Goal: Information Seeking & Learning: Understand process/instructions

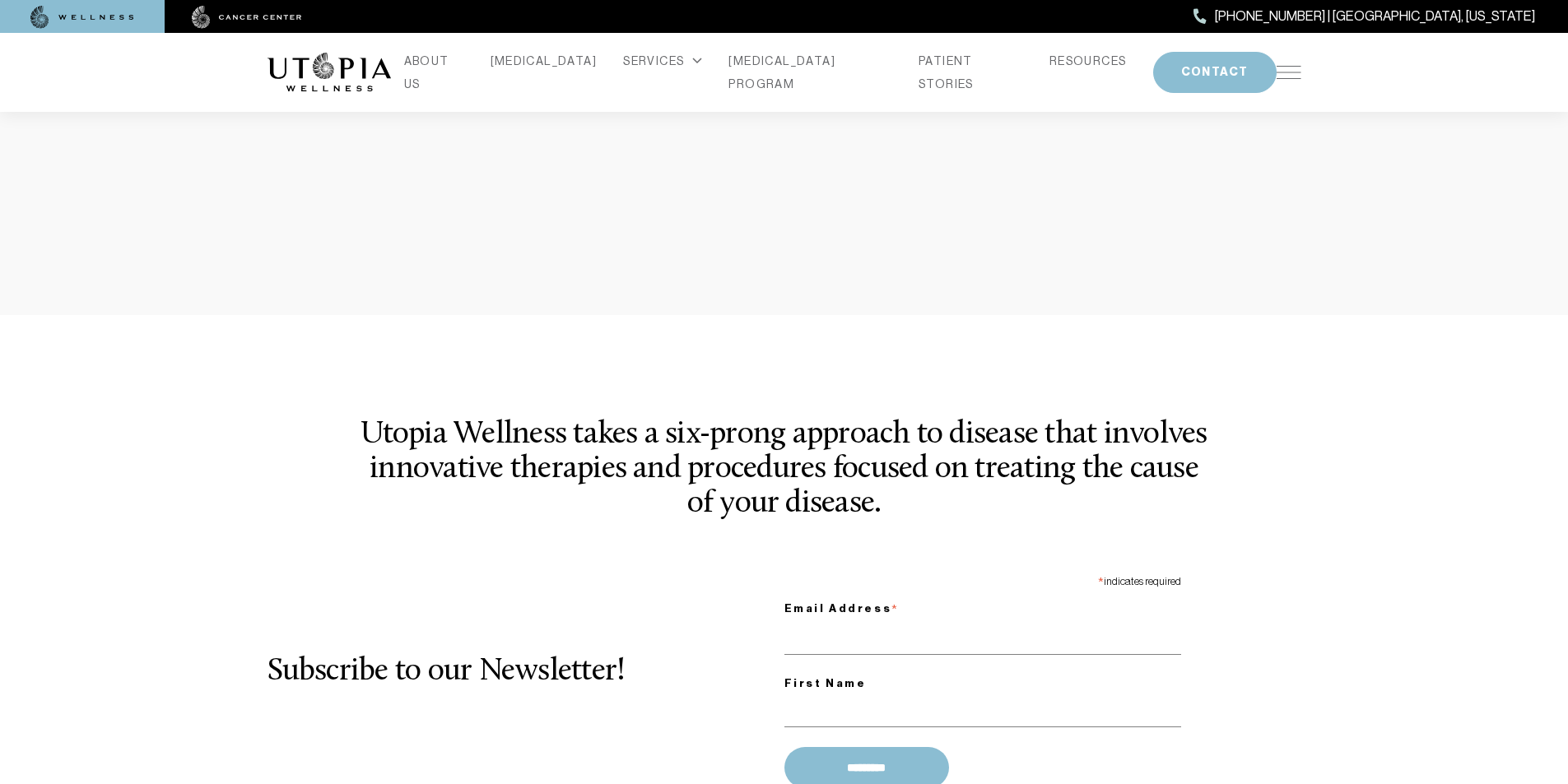
scroll to position [1989, 0]
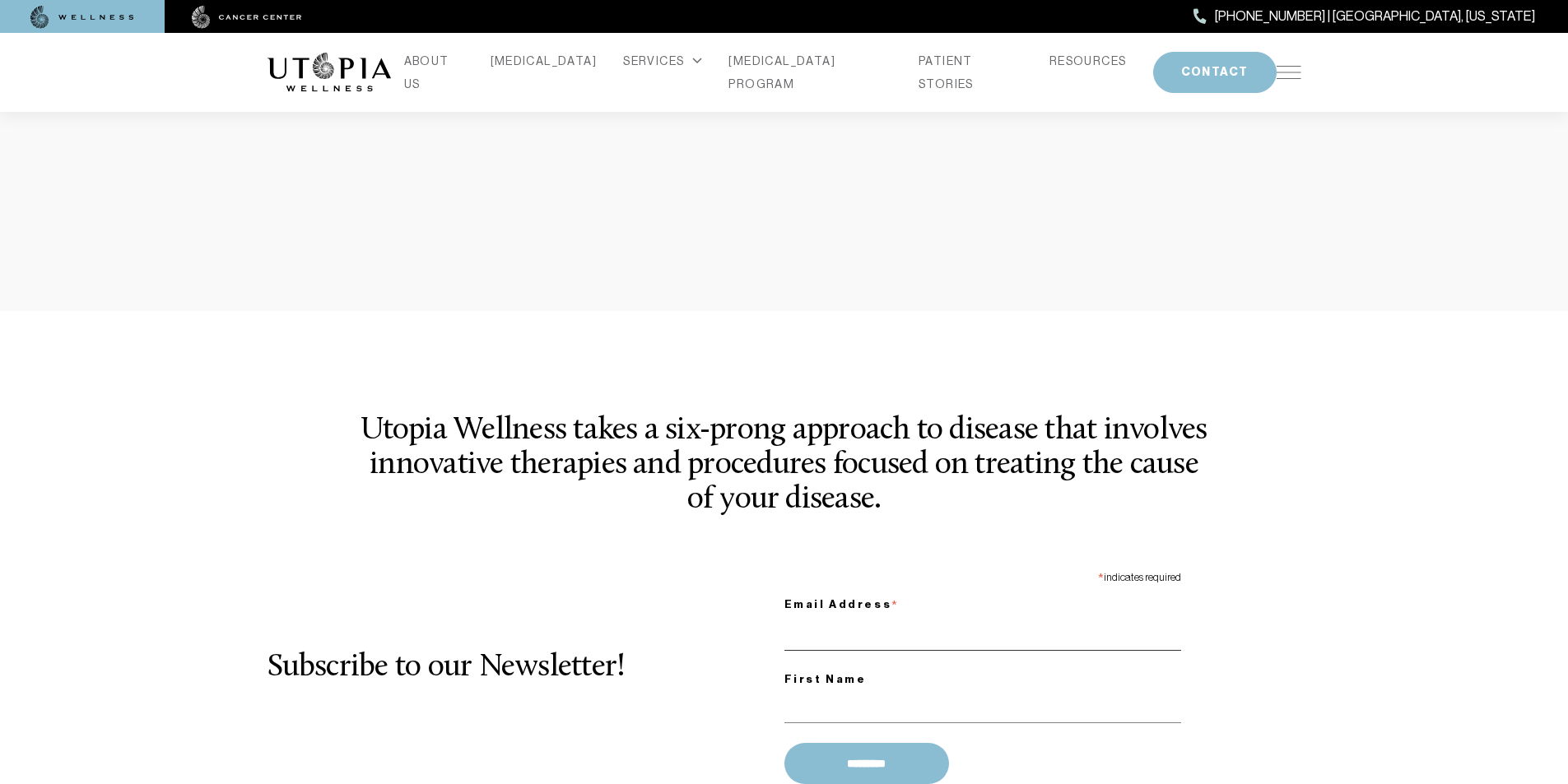
click at [825, 617] on input "Email Address *" at bounding box center [982, 634] width 397 height 34
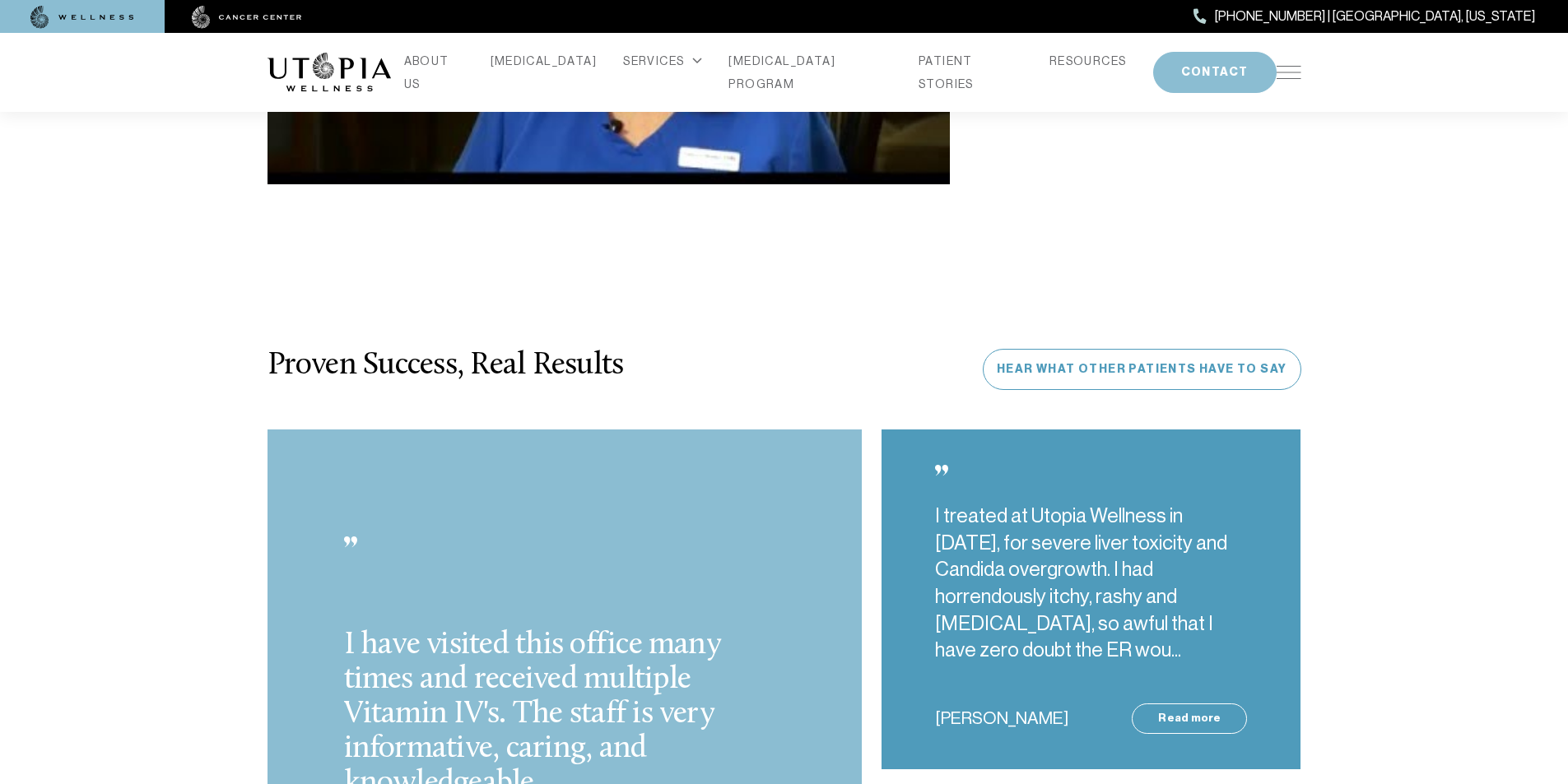
scroll to position [4150, 0]
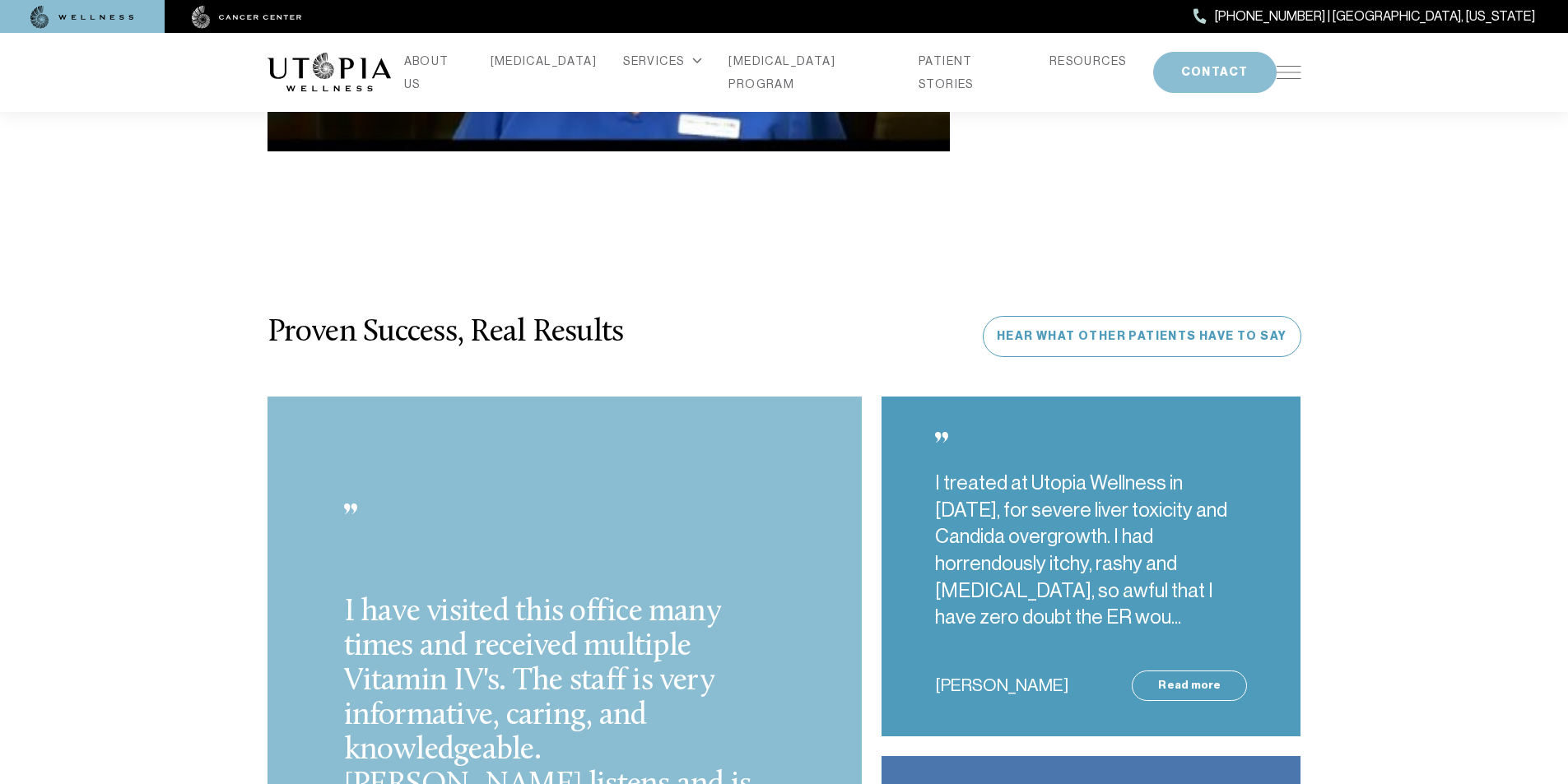
click at [863, 496] on div "I have visited this office many times and received multiple Vitamin IV's. The s…" at bounding box center [565, 733] width 615 height 672
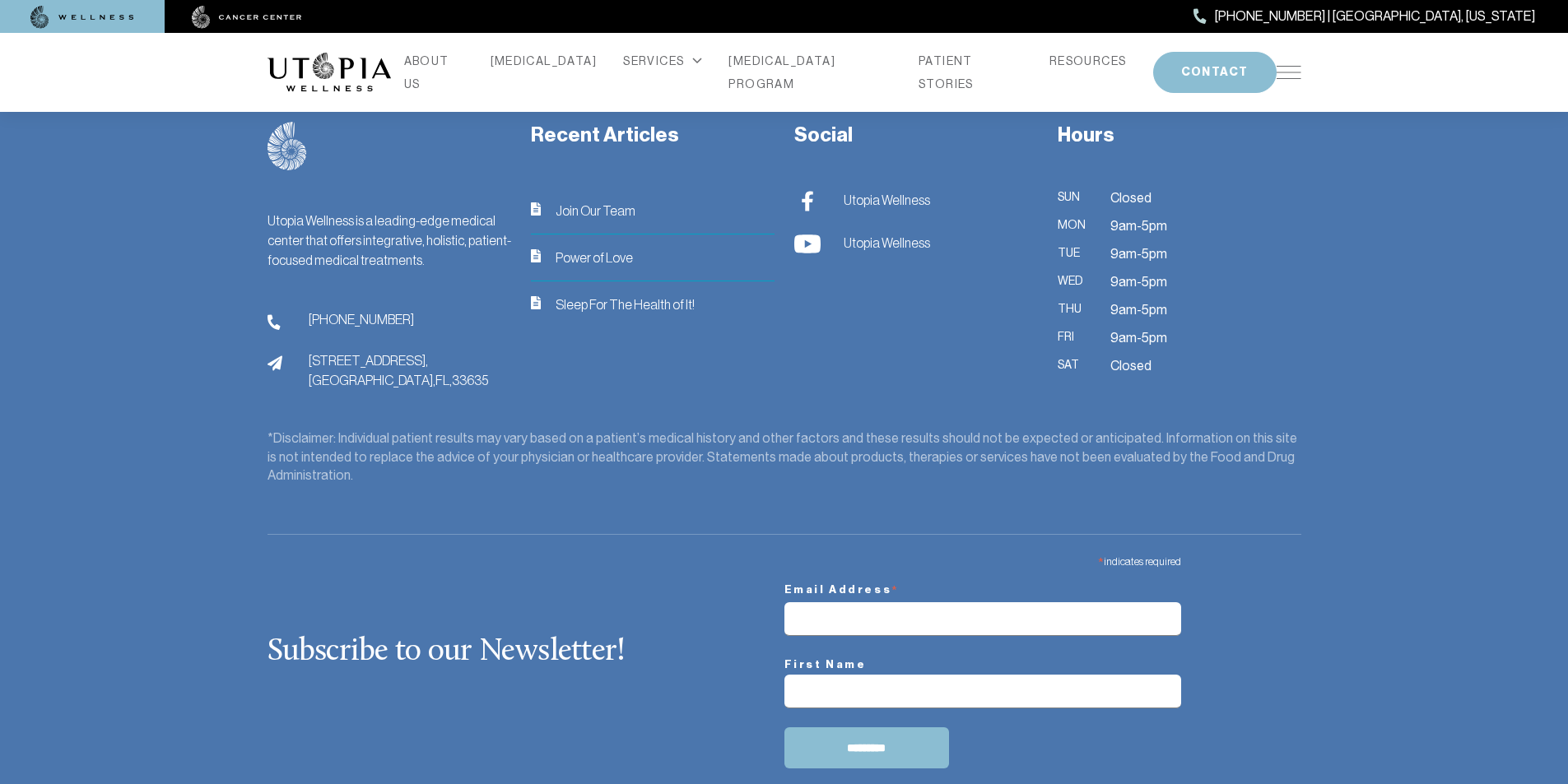
scroll to position [6920, 0]
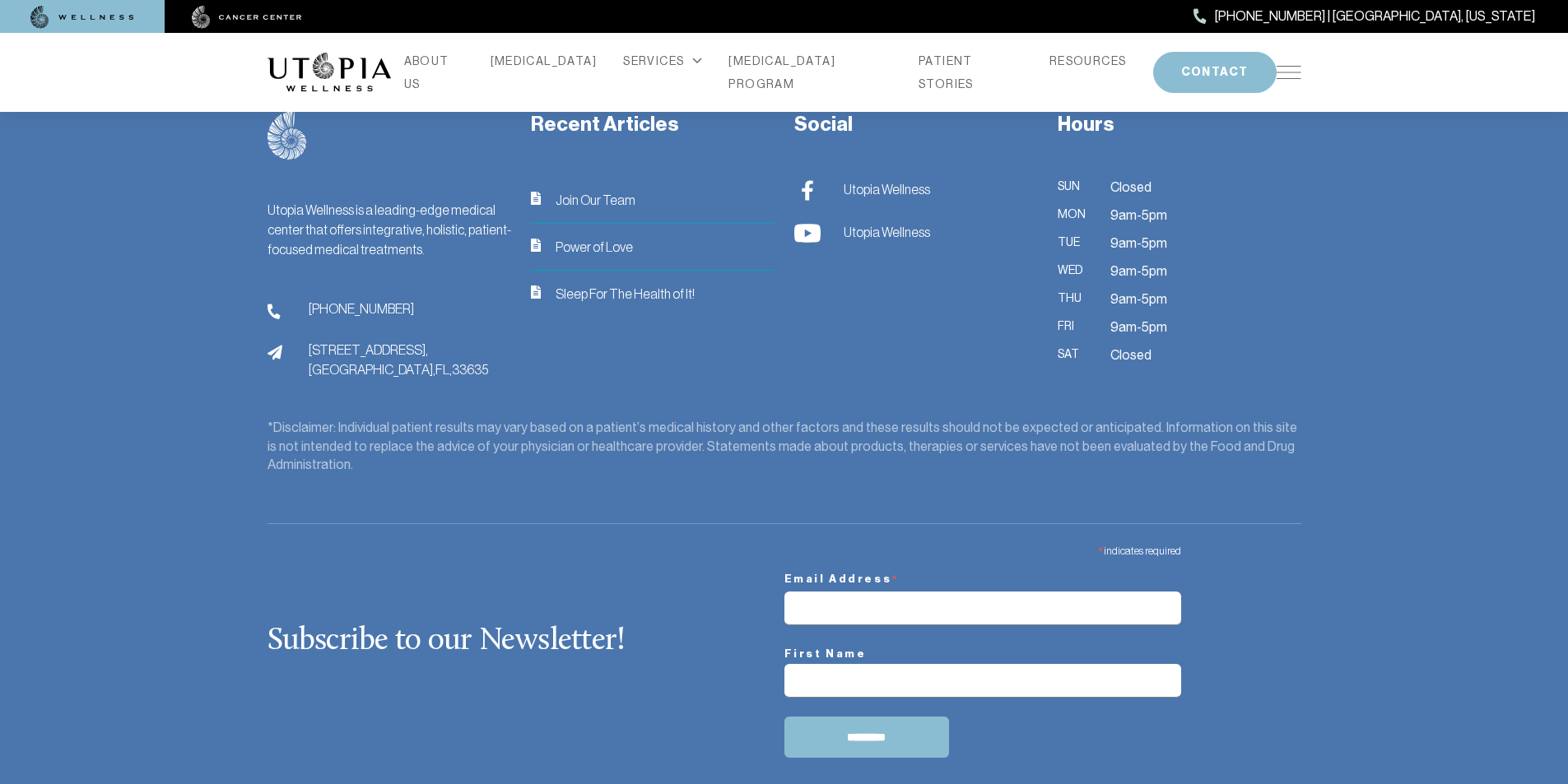
click at [132, 10] on img at bounding box center [82, 17] width 104 height 23
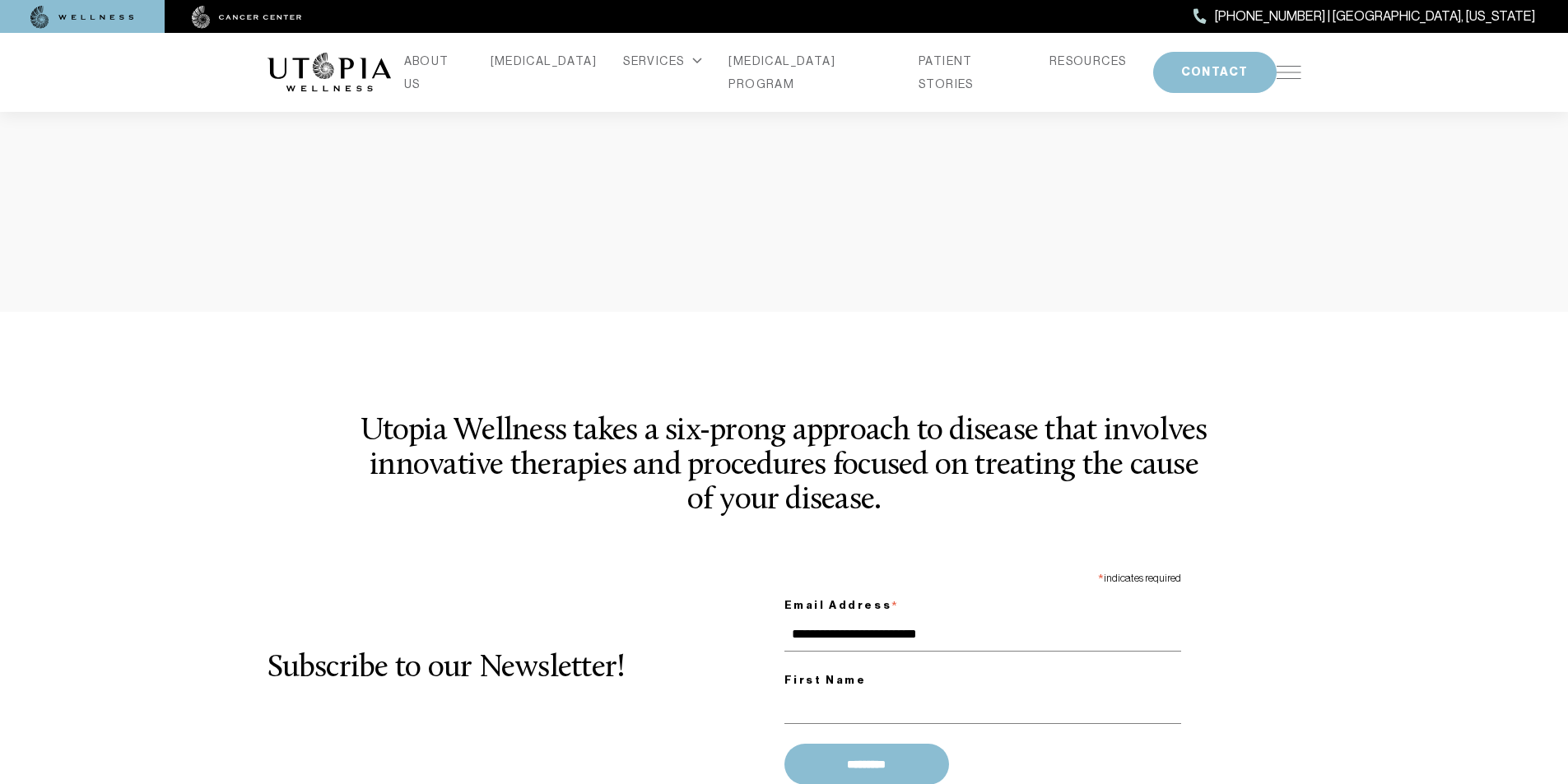
scroll to position [2023, 0]
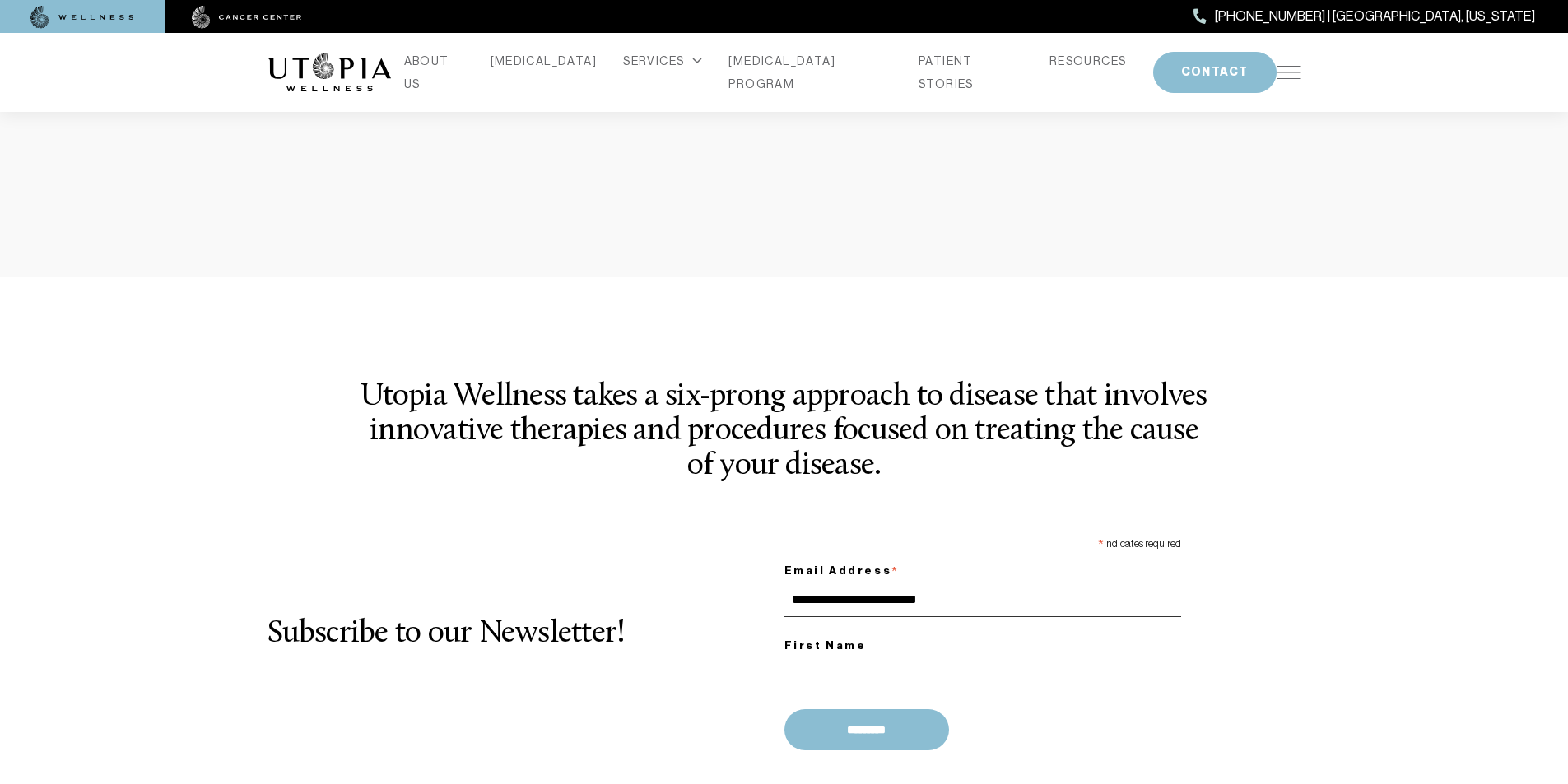
click at [823, 583] on input "**********" at bounding box center [982, 600] width 397 height 34
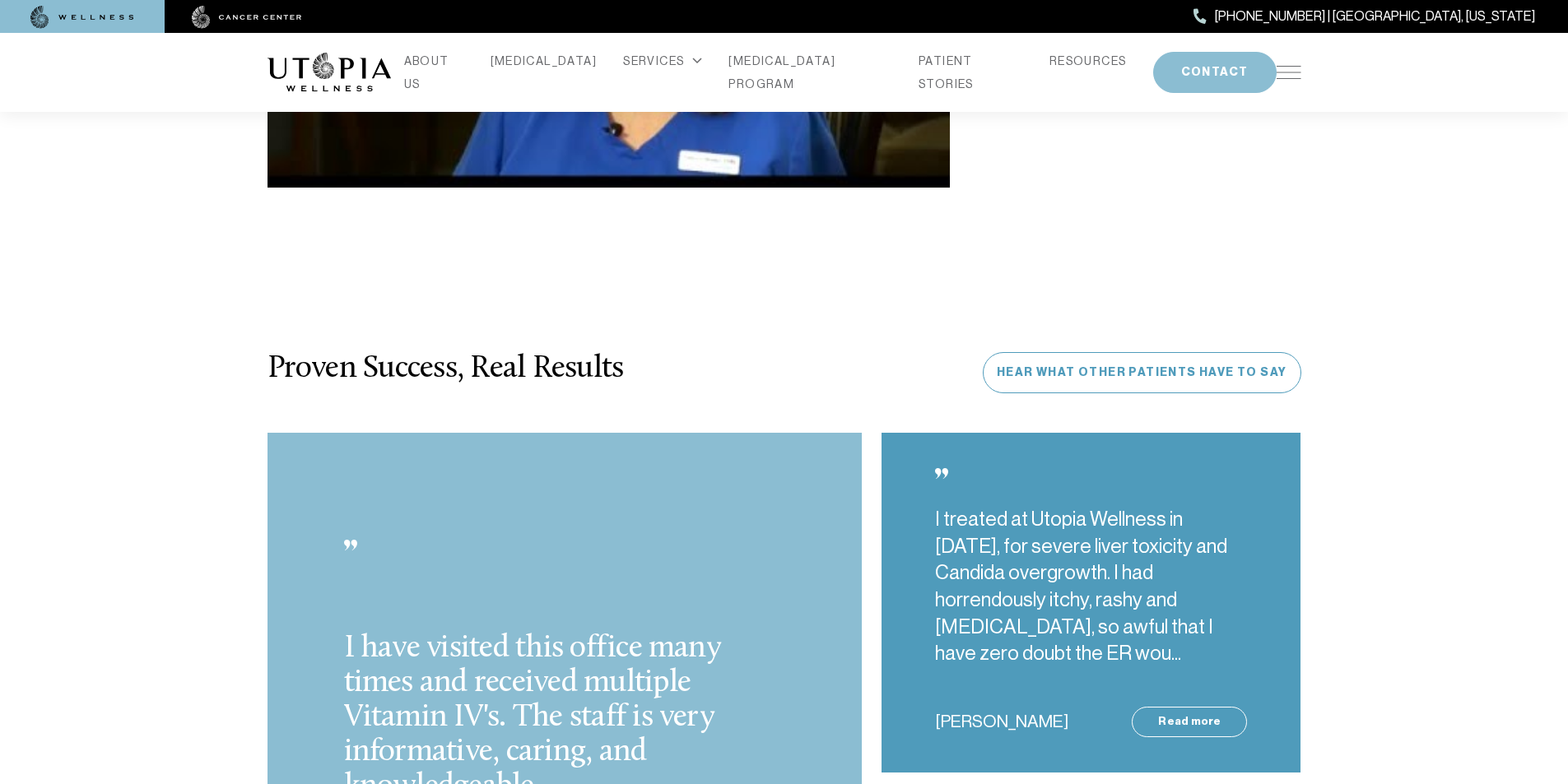
scroll to position [4115, 0]
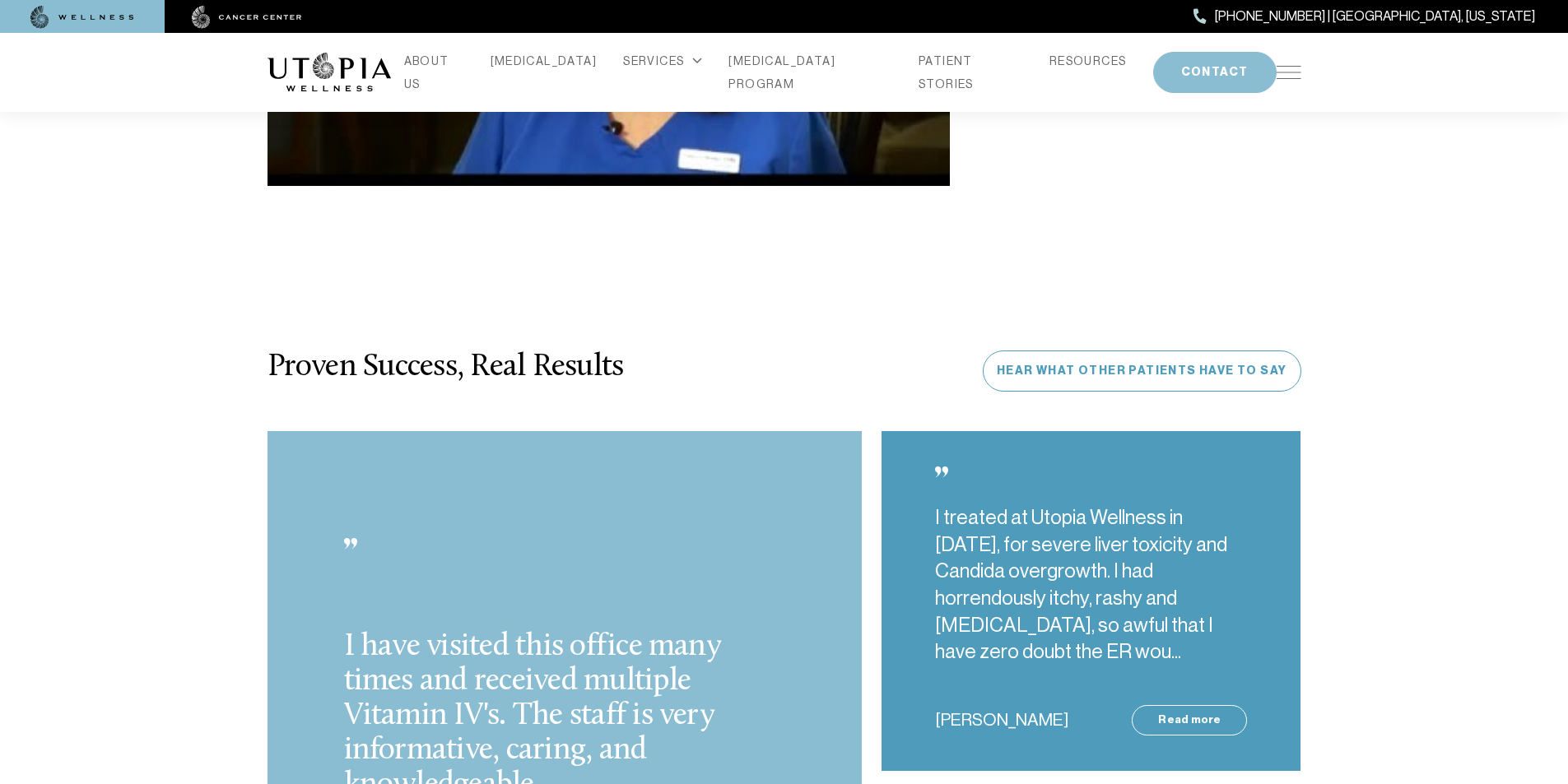
type input "**********"
click at [823, 567] on div "I have visited this office many times and received multiple Vitamin IV's. The s…" at bounding box center [566, 767] width 595 height 672
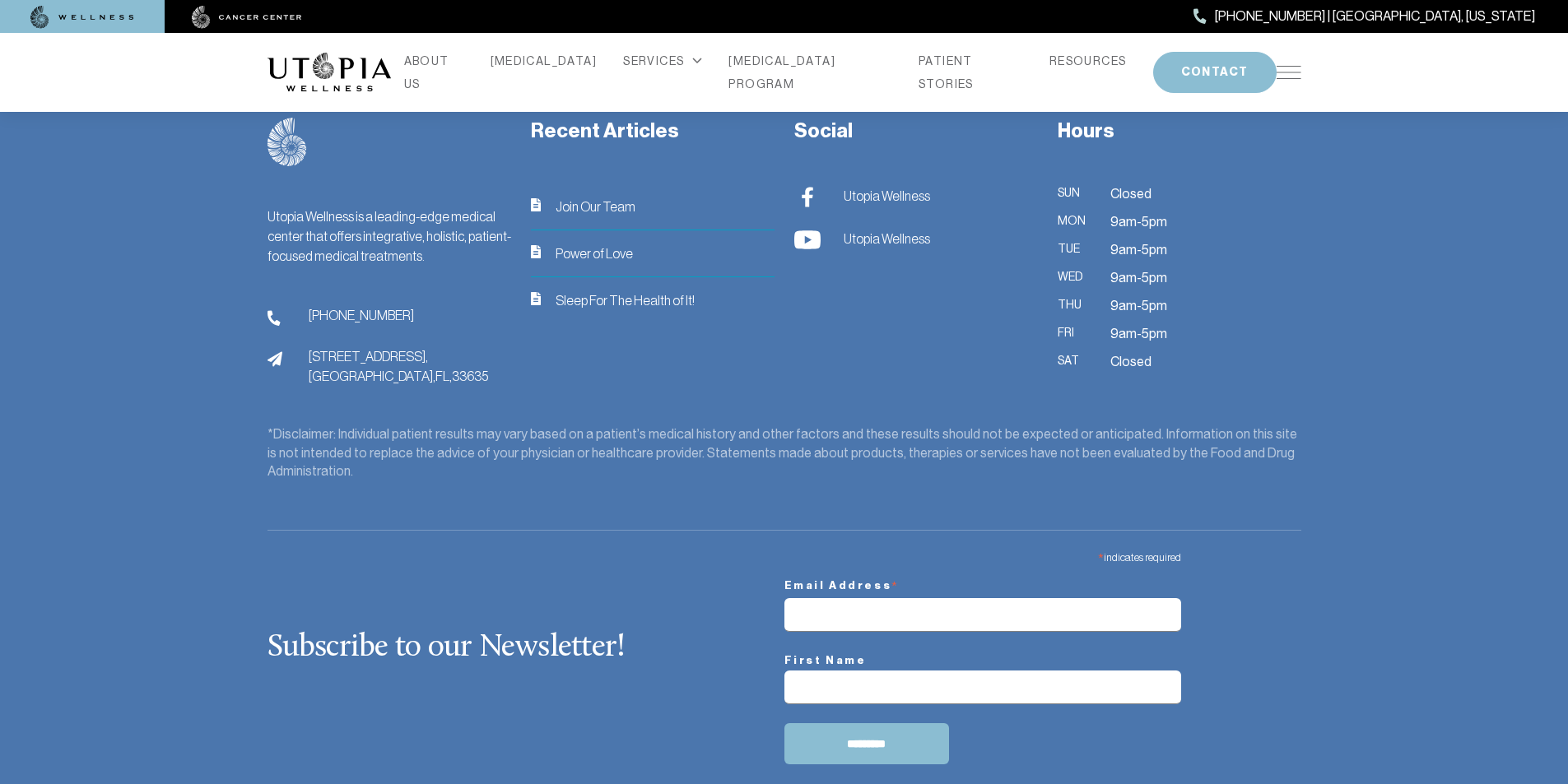
scroll to position [6956, 0]
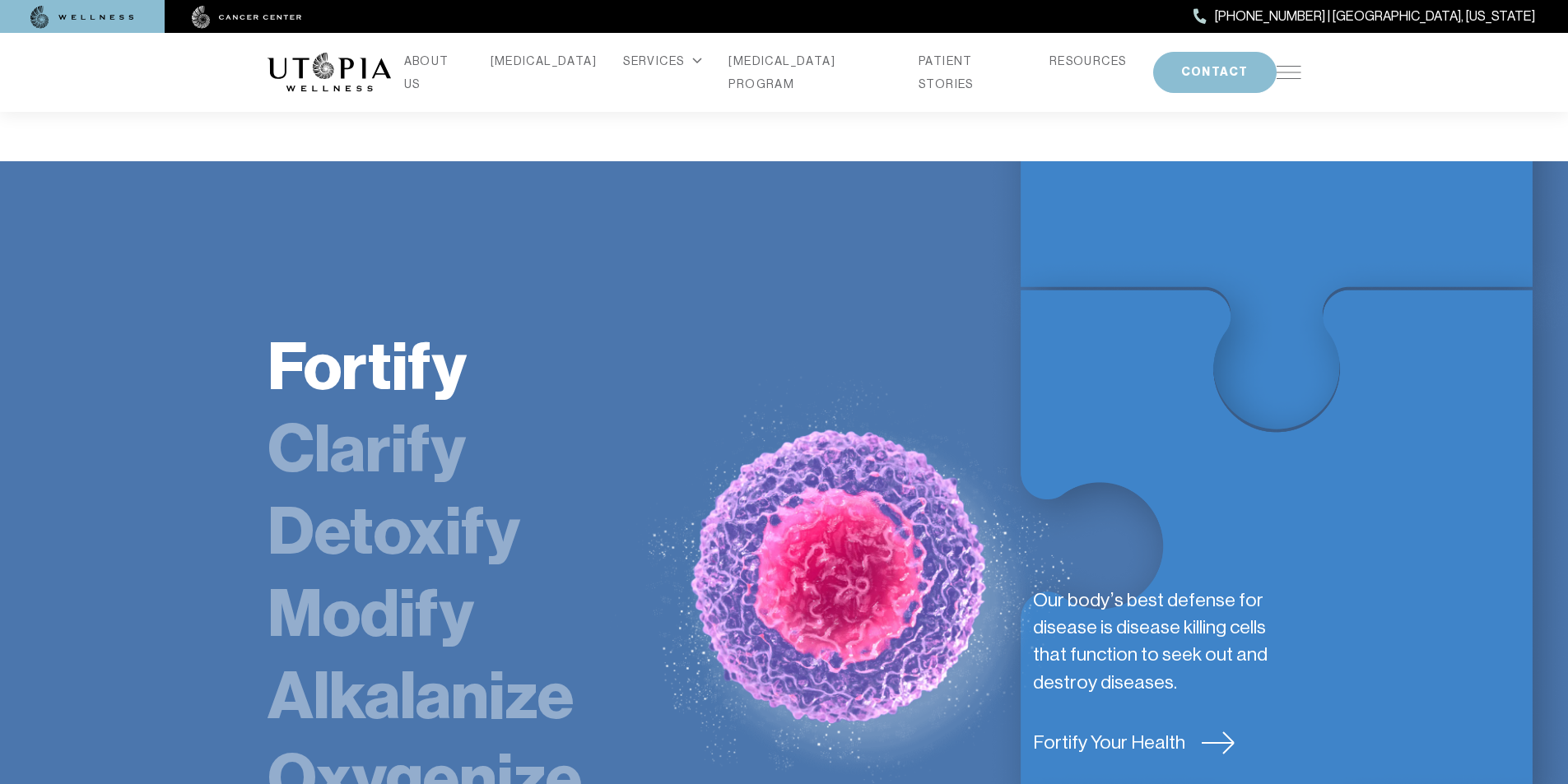
scroll to position [2738, 0]
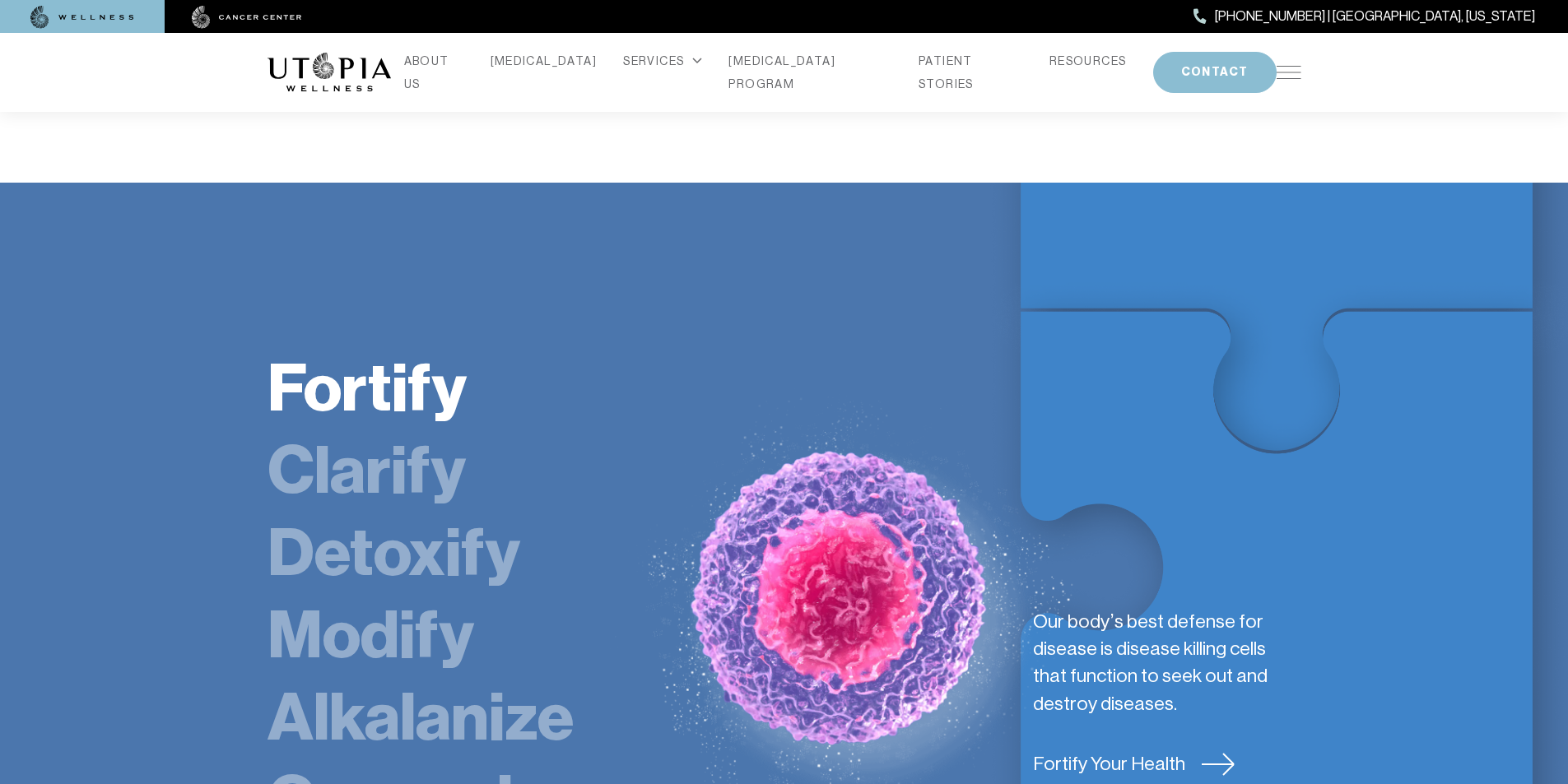
click at [874, 38] on div "ABOUT US [MEDICAL_DATA] SERVICES Services Overview [MEDICAL_DATA]: What It Is, …" at bounding box center [785, 72] width 1034 height 79
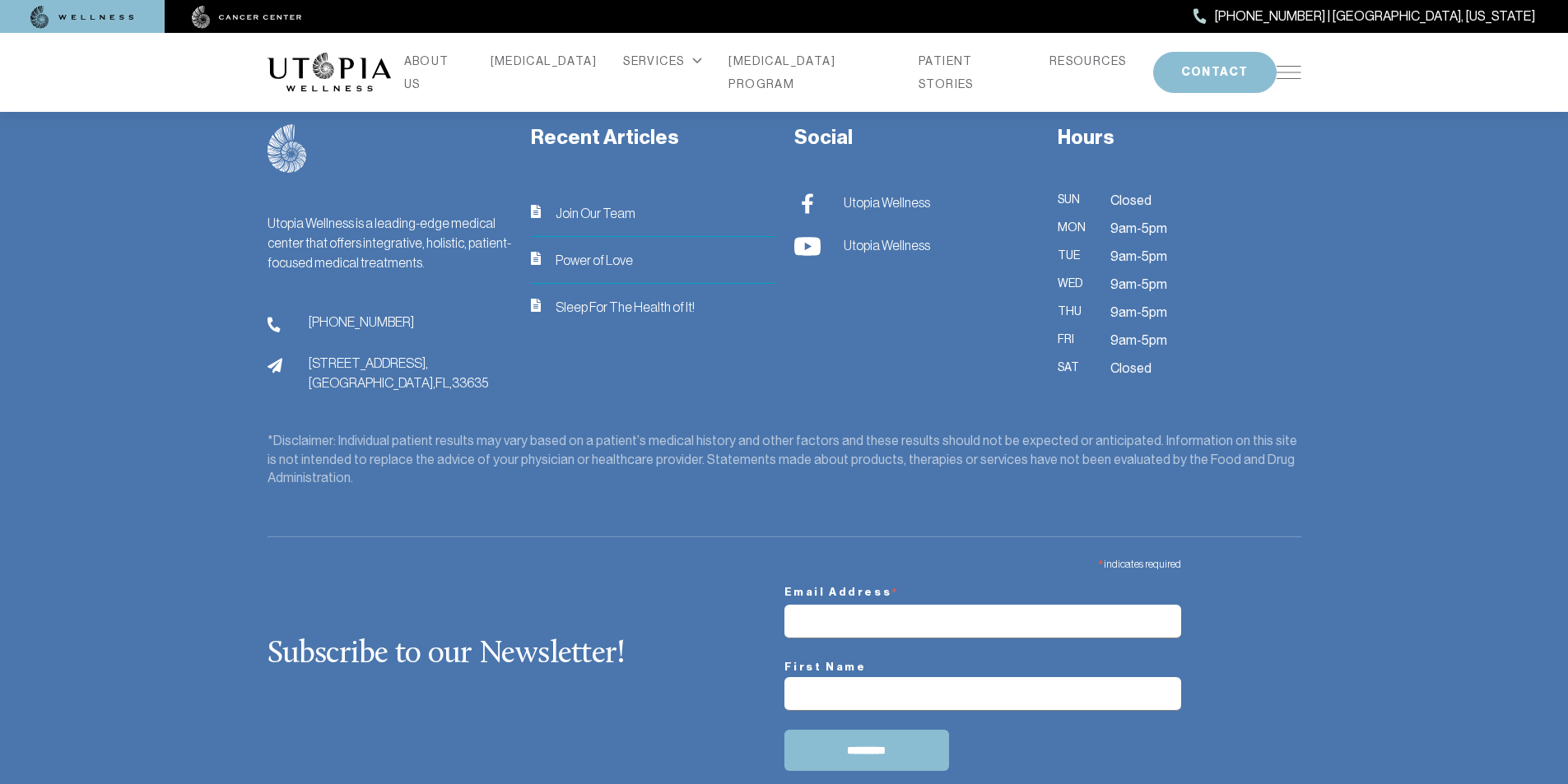
scroll to position [6956, 0]
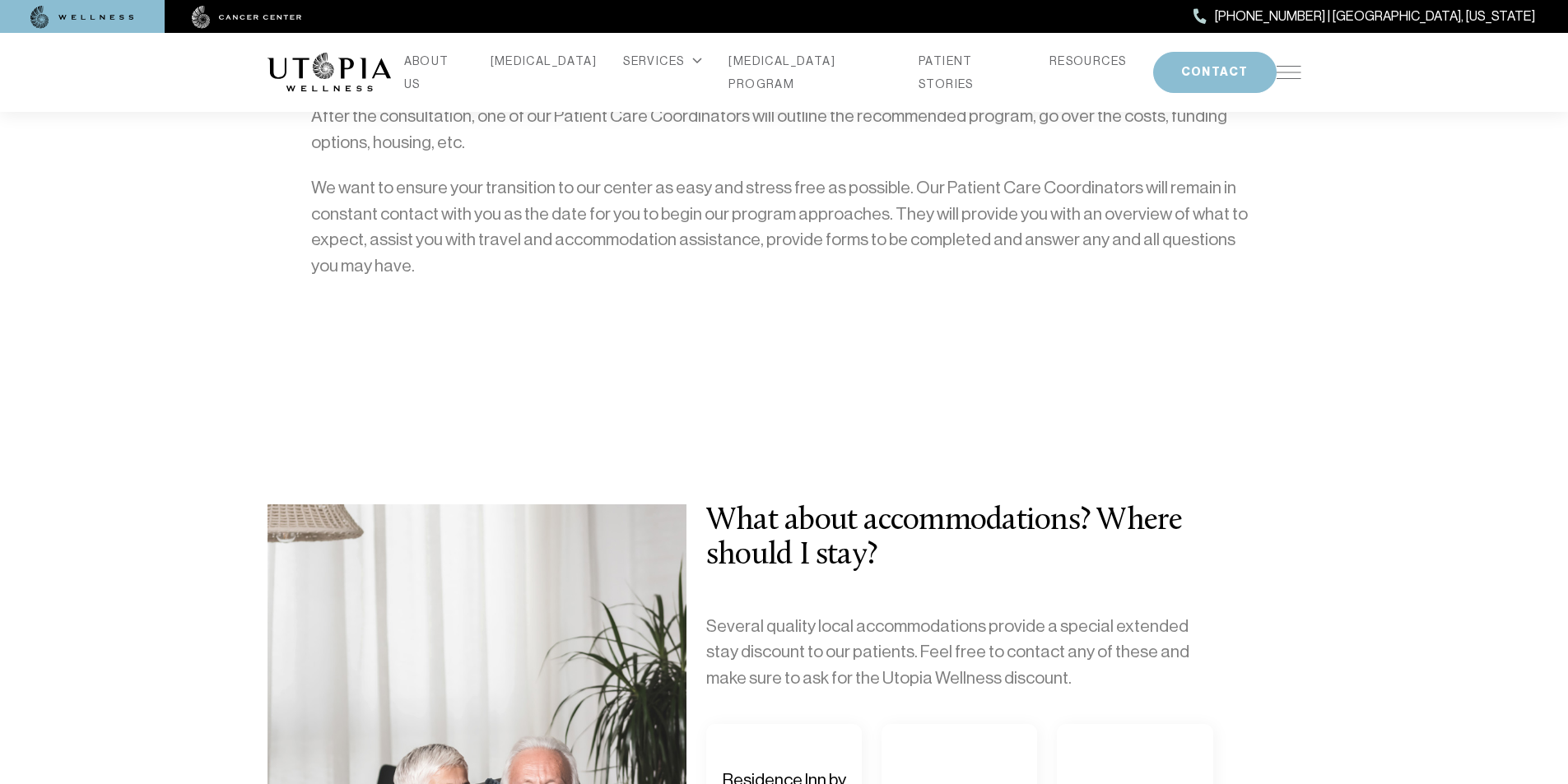
scroll to position [858, 0]
